Goal: Information Seeking & Learning: Find specific fact

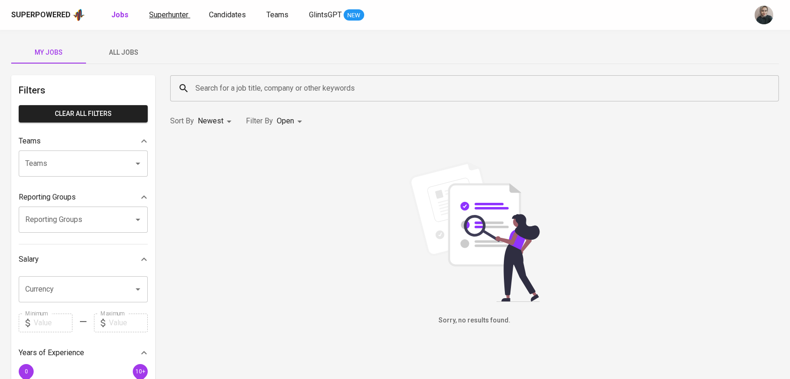
click at [168, 12] on span "Superhunter" at bounding box center [168, 14] width 39 height 9
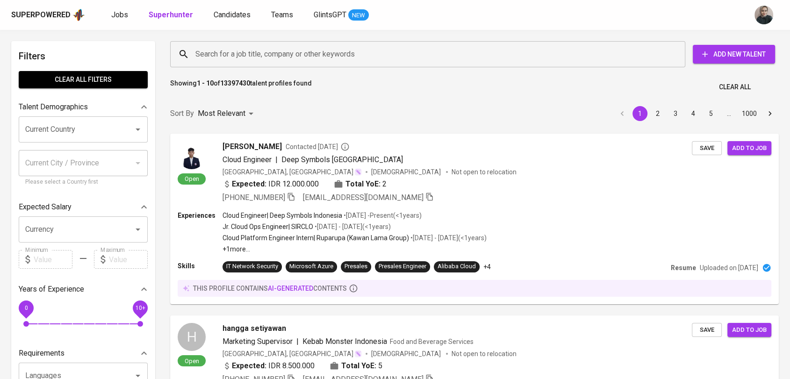
click at [298, 59] on input "Search for a job title, company or other keywords" at bounding box center [430, 54] width 474 height 18
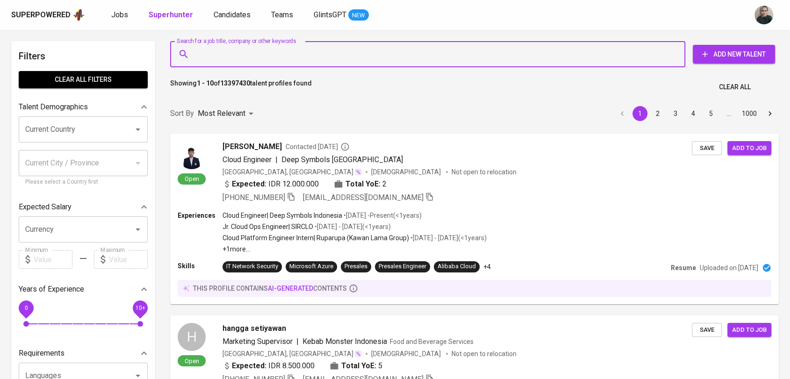
paste input "[PERSON_NAME][EMAIL_ADDRESS][DOMAIN_NAME]"
type input "[PERSON_NAME][EMAIL_ADDRESS][DOMAIN_NAME]"
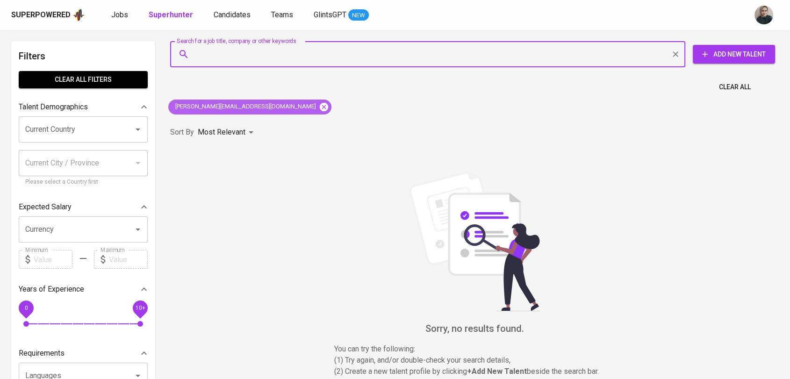
click at [319, 110] on icon at bounding box center [324, 107] width 10 height 10
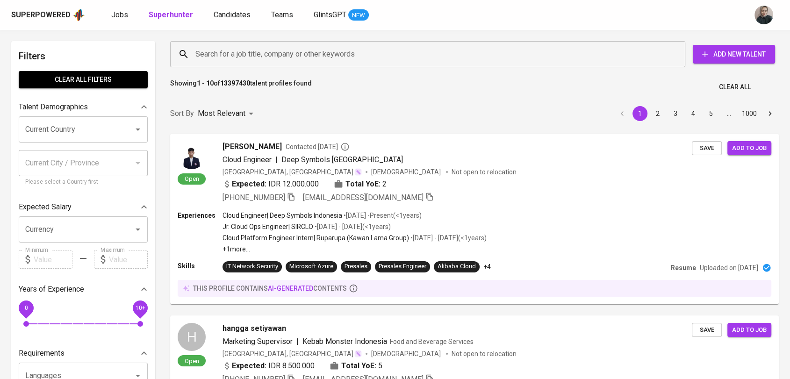
click at [244, 62] on input "Search for a job title, company or other keywords" at bounding box center [430, 54] width 474 height 18
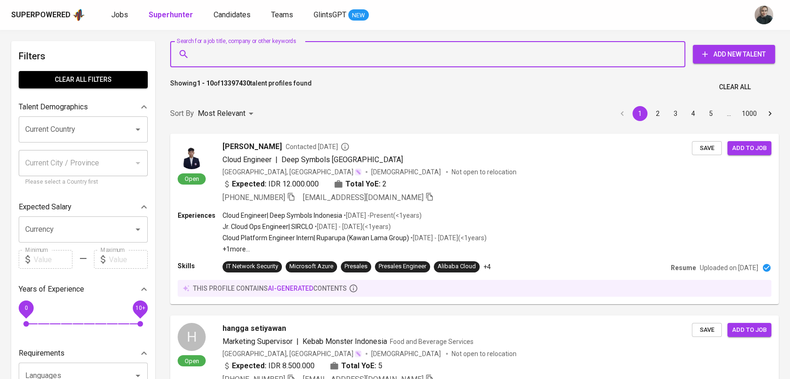
paste input "[PERSON_NAME]"
type input "[PERSON_NAME]"
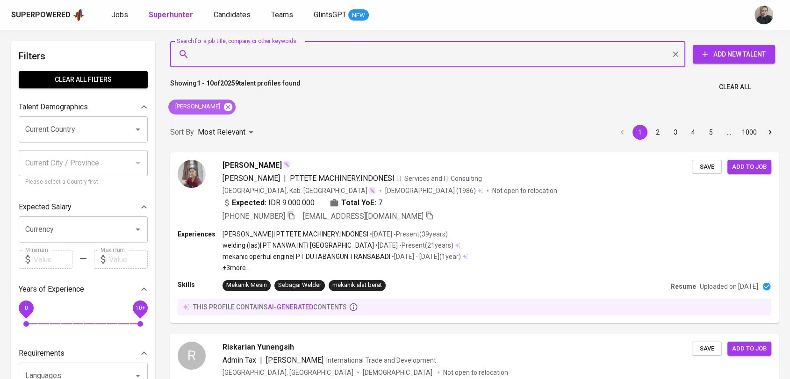
click at [226, 103] on icon at bounding box center [228, 106] width 8 height 8
click at [220, 56] on input "Search for a job title, company or other keywords" at bounding box center [430, 54] width 474 height 18
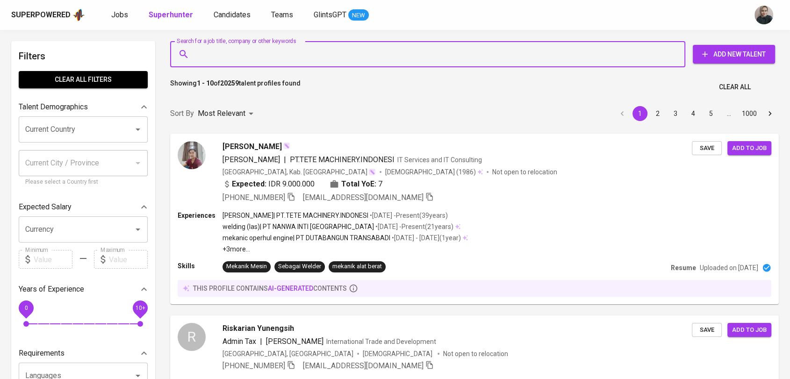
paste input "[EMAIL_ADDRESS][DOMAIN_NAME]"
type input "[EMAIL_ADDRESS][DOMAIN_NAME]"
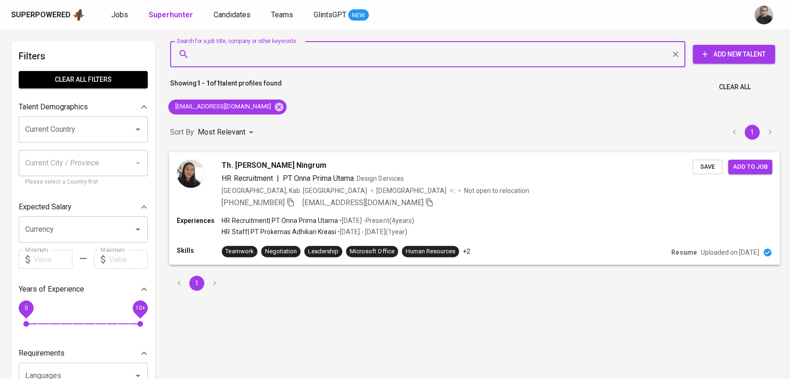
click at [295, 197] on span "[PHONE_NUMBER]" at bounding box center [258, 202] width 73 height 11
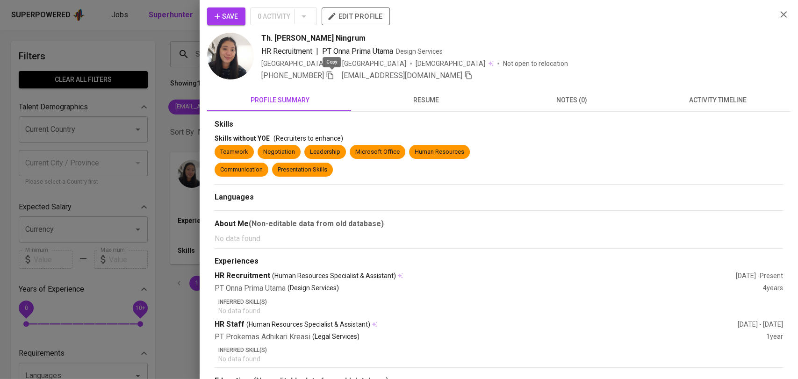
click at [334, 76] on icon "button" at bounding box center [330, 75] width 8 height 8
